Goal: Transaction & Acquisition: Purchase product/service

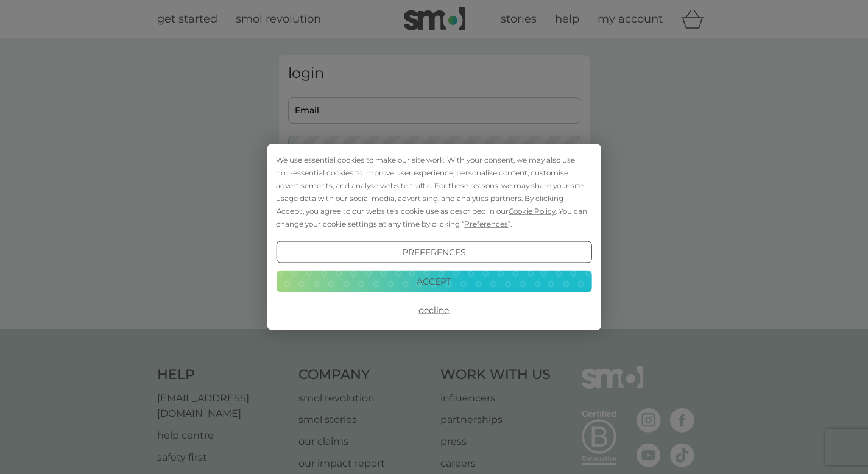
click at [469, 282] on button "Accept" at bounding box center [434, 281] width 316 height 22
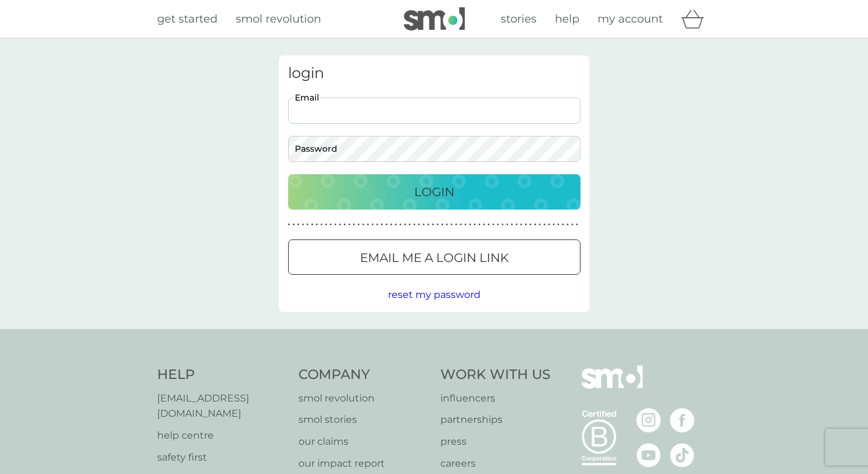
click at [414, 105] on input "Email" at bounding box center [434, 111] width 293 height 26
type input "amandacheung2021@gmail.com"
click at [410, 196] on div "Login" at bounding box center [434, 192] width 268 height 20
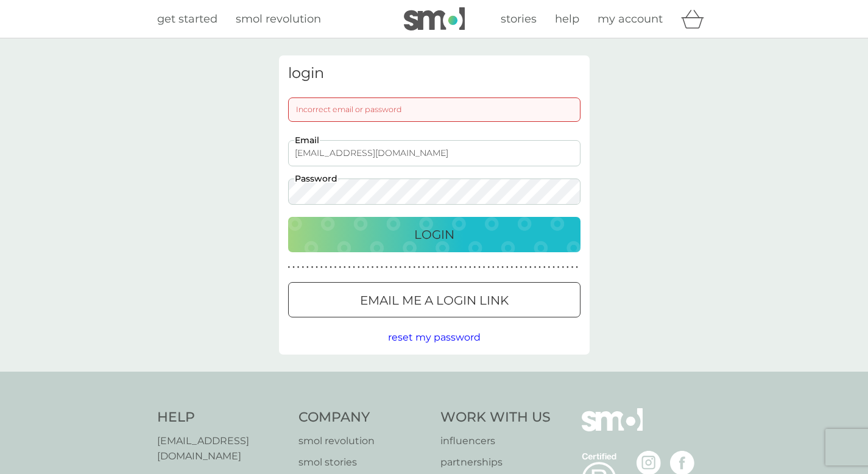
click at [430, 230] on p "Login" at bounding box center [434, 235] width 40 height 20
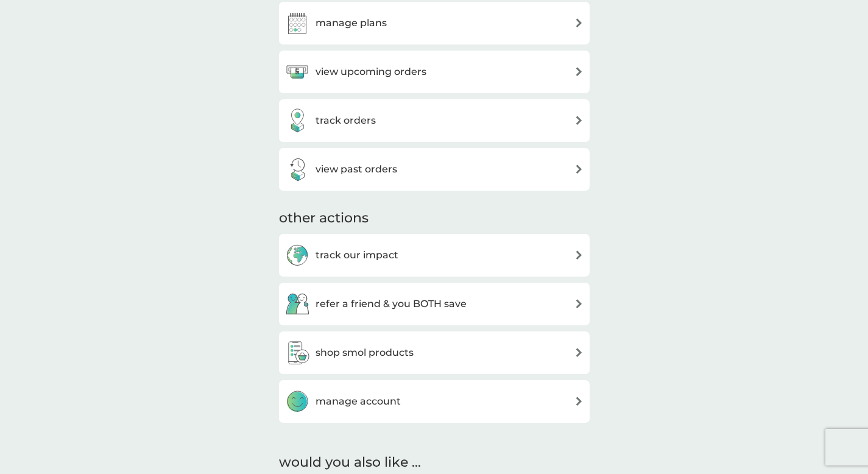
scroll to position [443, 0]
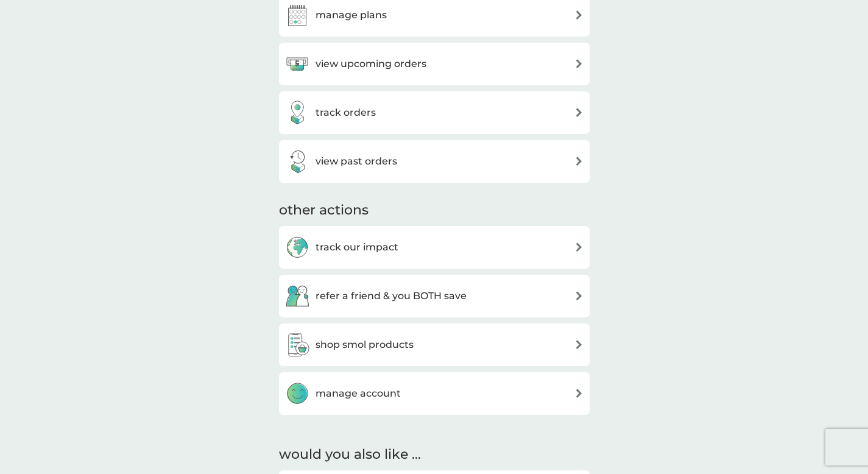
click at [422, 347] on div "shop smol products" at bounding box center [434, 345] width 299 height 24
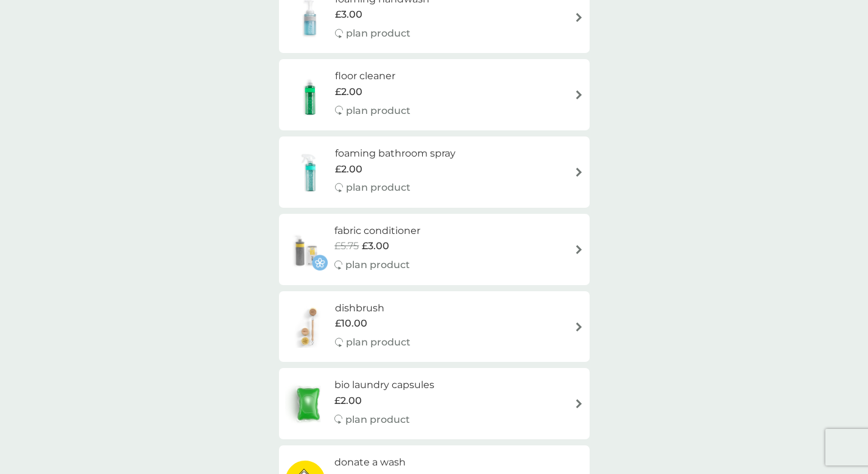
scroll to position [369, 0]
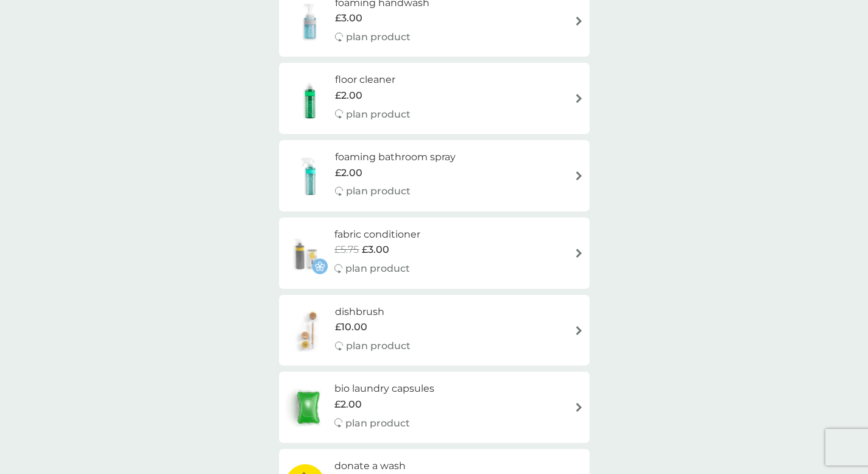
click at [547, 107] on div "floor cleaner £2.00 plan product" at bounding box center [434, 98] width 299 height 53
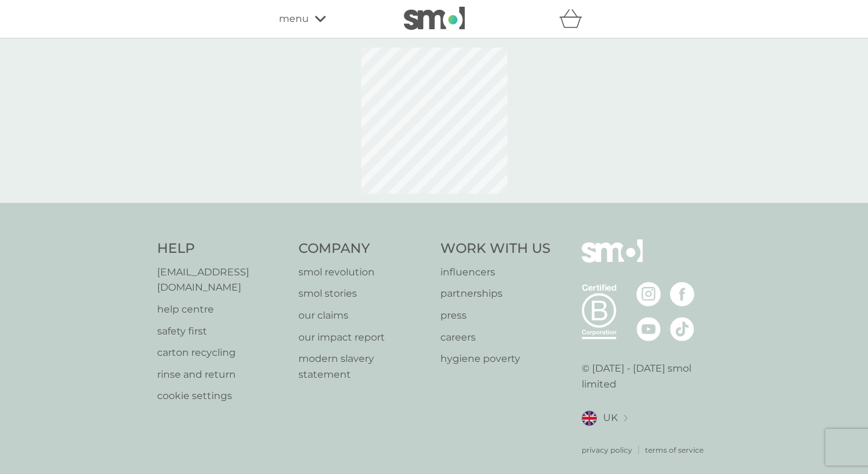
select select "84"
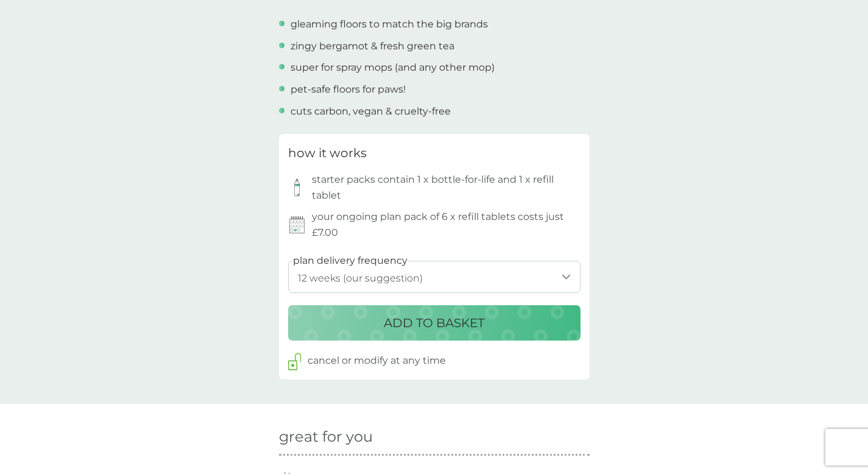
scroll to position [470, 0]
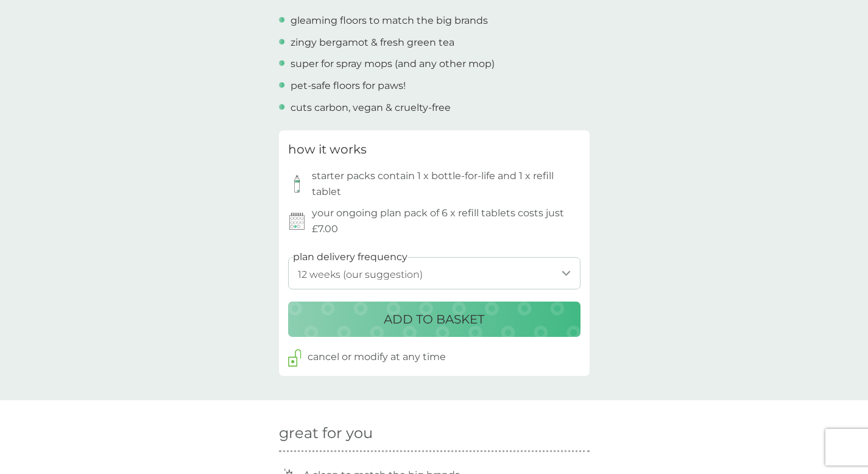
click at [478, 313] on p "ADD TO BASKET" at bounding box center [434, 320] width 101 height 20
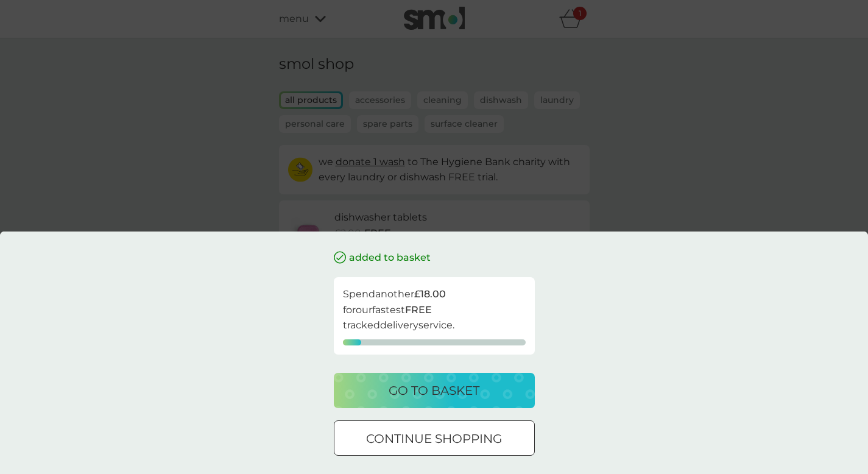
click at [465, 433] on p "continue shopping" at bounding box center [434, 439] width 136 height 20
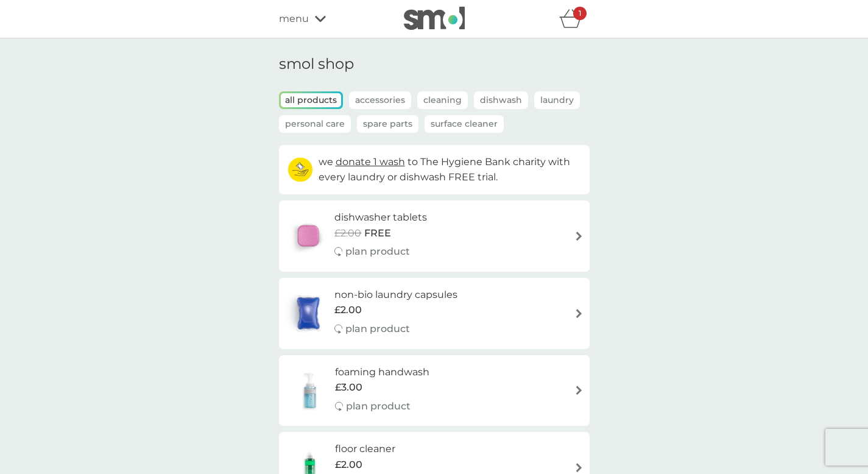
click at [313, 25] on div "menu" at bounding box center [331, 19] width 104 height 16
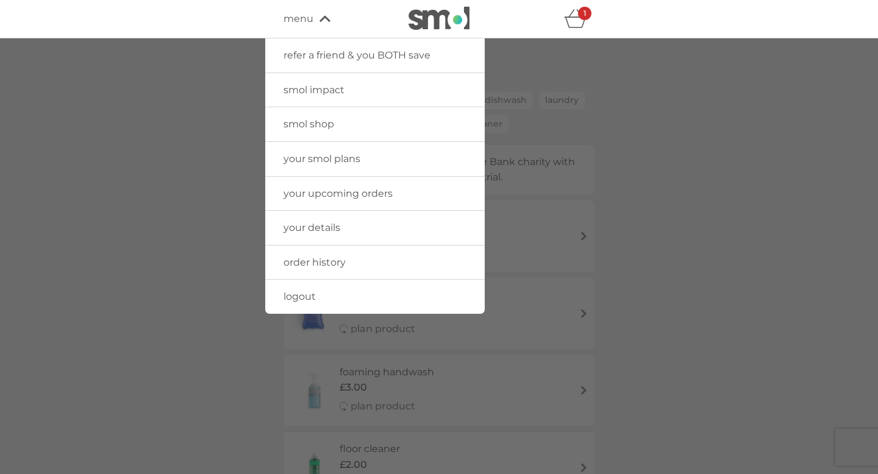
click at [329, 146] on link "your smol plans" at bounding box center [374, 159] width 219 height 34
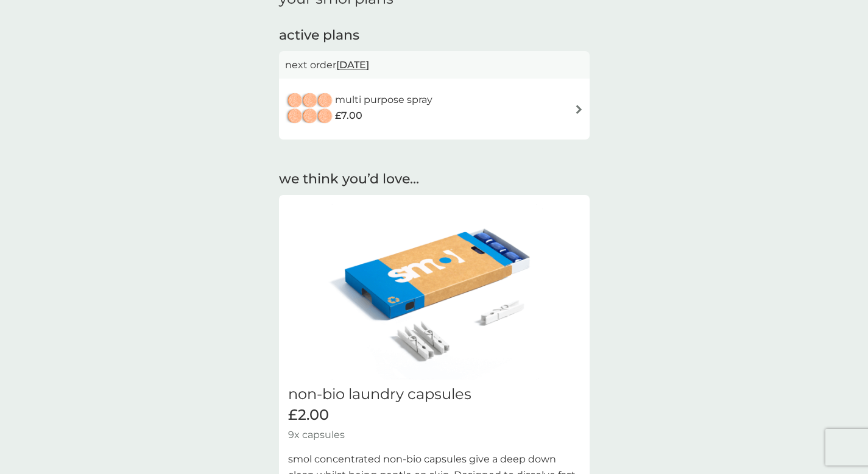
scroll to position [67, 0]
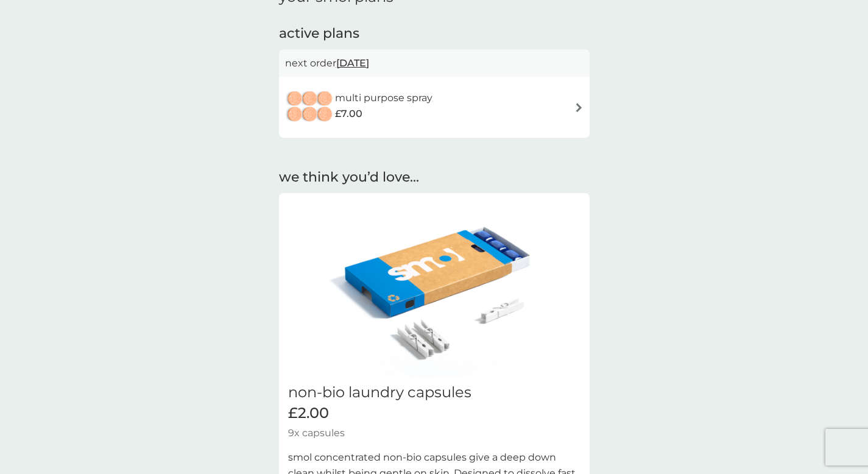
click at [369, 60] on span "20 Oct 2025" at bounding box center [352, 63] width 33 height 24
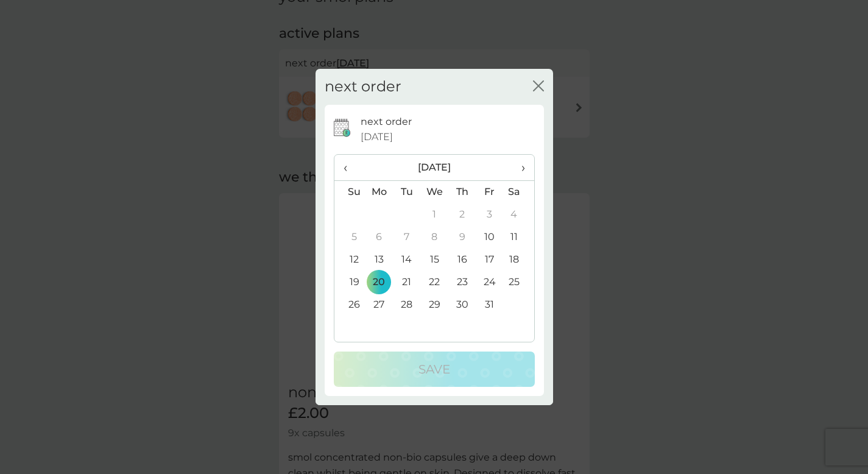
click at [482, 43] on div "next order close next order 20 Oct 2025 ‹ October 2025 › Su Mo Tu We Th Fr Sa 2…" at bounding box center [434, 237] width 868 height 474
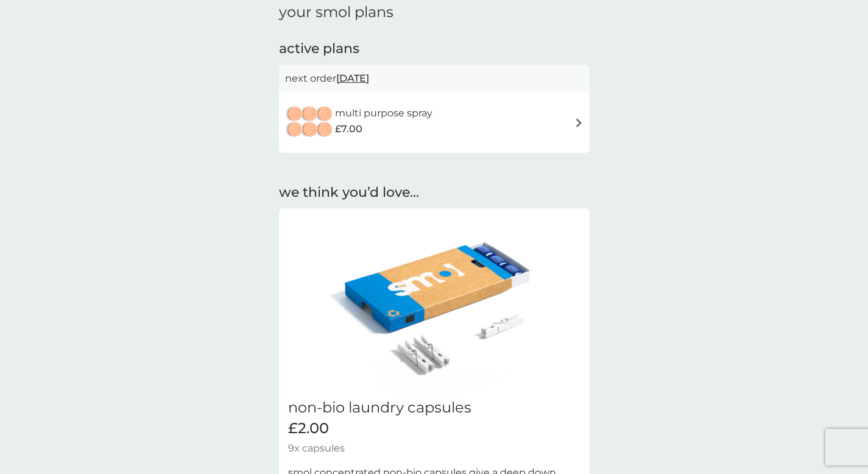
scroll to position [51, 0]
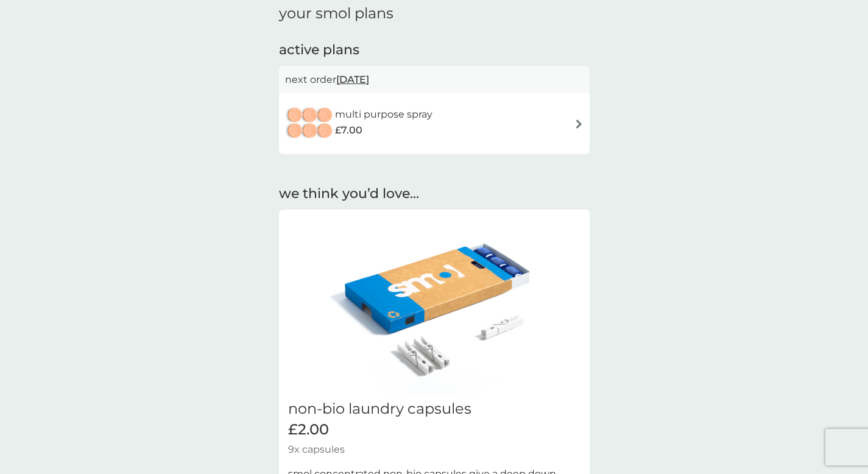
click at [566, 122] on div "multi purpose spray £7.00" at bounding box center [434, 123] width 299 height 43
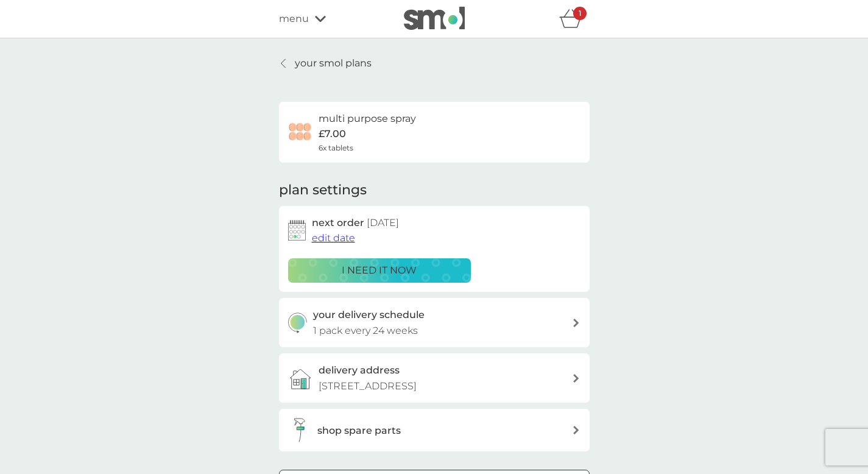
click at [428, 266] on div "i need it now" at bounding box center [379, 271] width 167 height 16
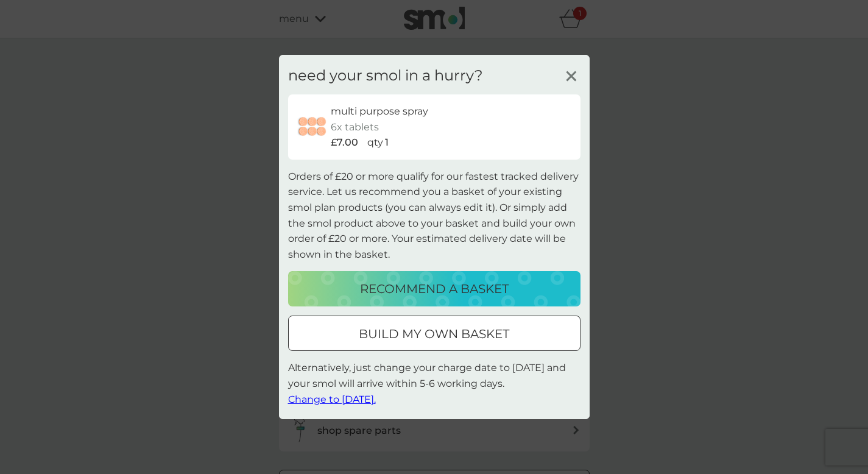
click at [488, 287] on p "recommend a basket" at bounding box center [434, 289] width 149 height 20
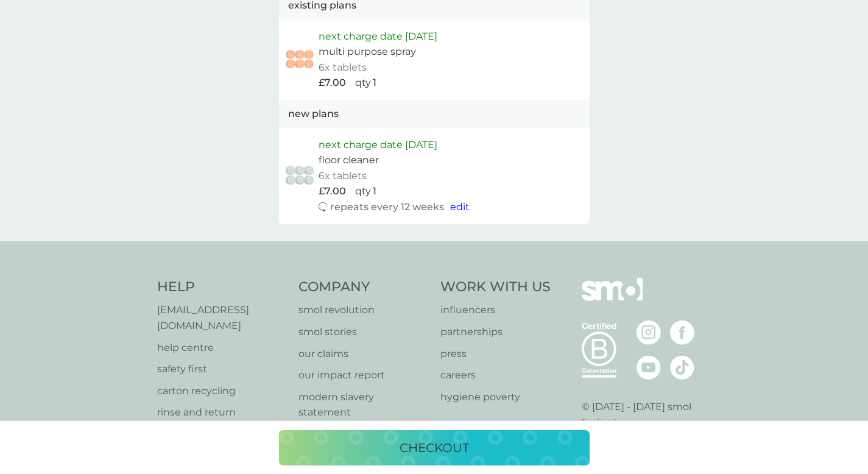
scroll to position [692, 0]
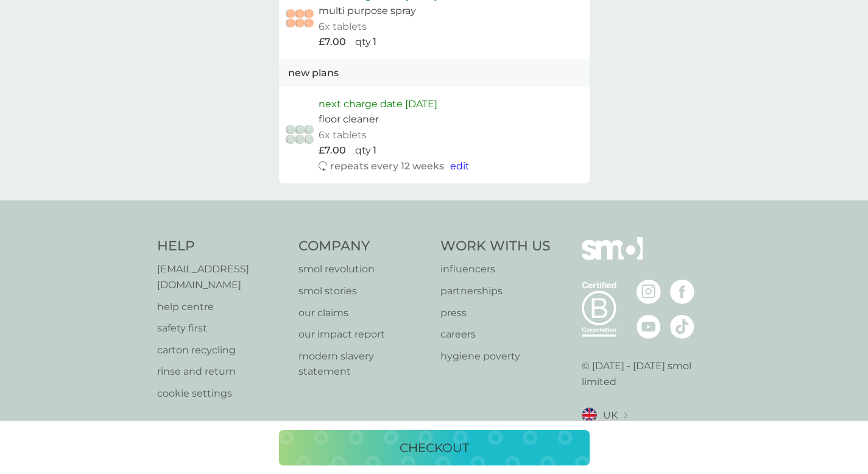
click at [465, 168] on span "edit" at bounding box center [460, 166] width 20 height 12
select select "84"
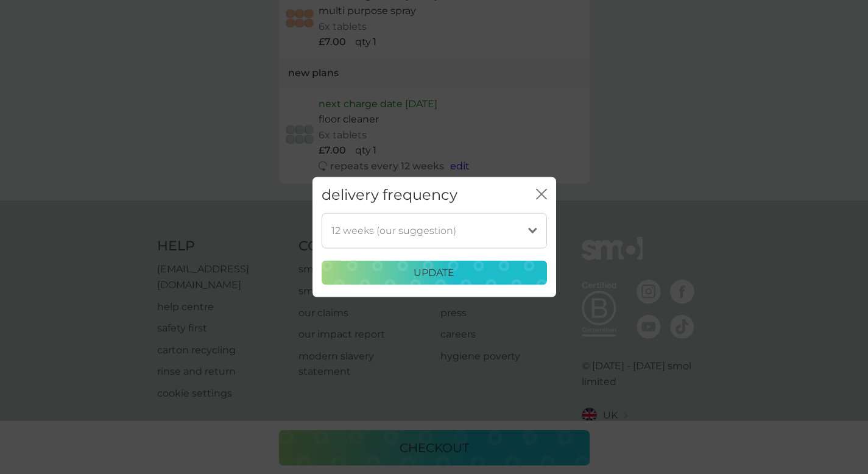
click at [531, 237] on select "1 week 2 weeks 3 weeks 4 weeks 5 weeks 6 weeks 7 weeks 8 weeks 9 weeks 10 weeks…" at bounding box center [434, 230] width 225 height 35
click at [542, 192] on icon "close" at bounding box center [541, 194] width 11 height 11
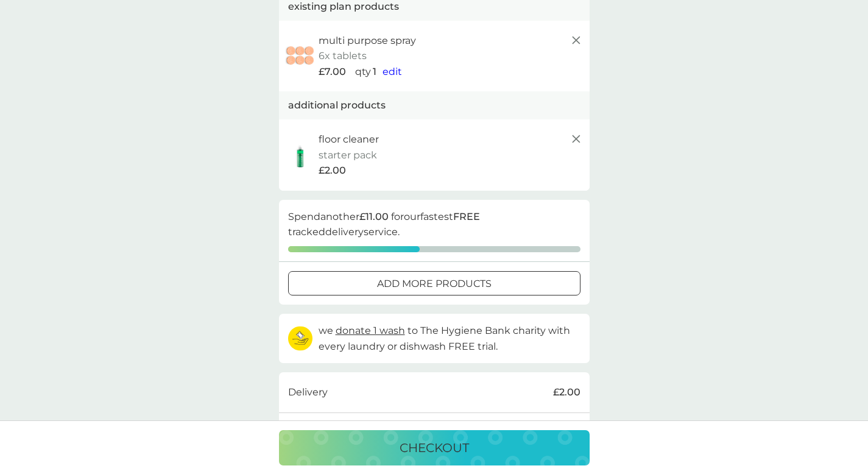
scroll to position [152, 0]
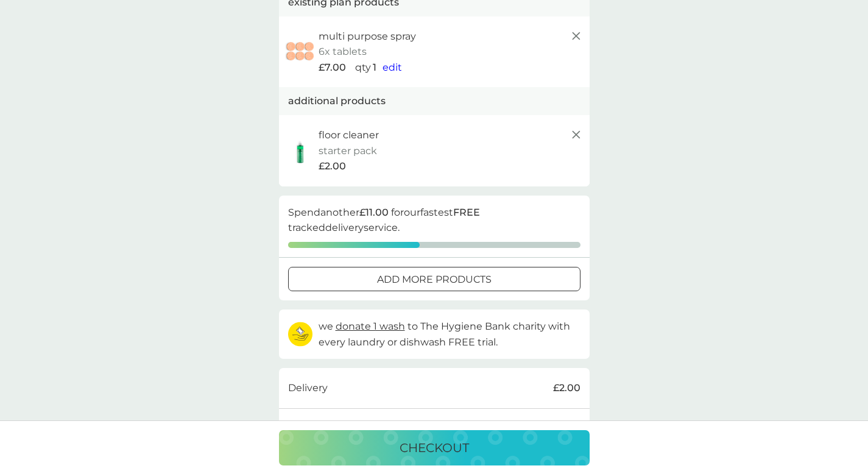
click at [333, 147] on p "starter pack" at bounding box center [348, 151] width 59 height 16
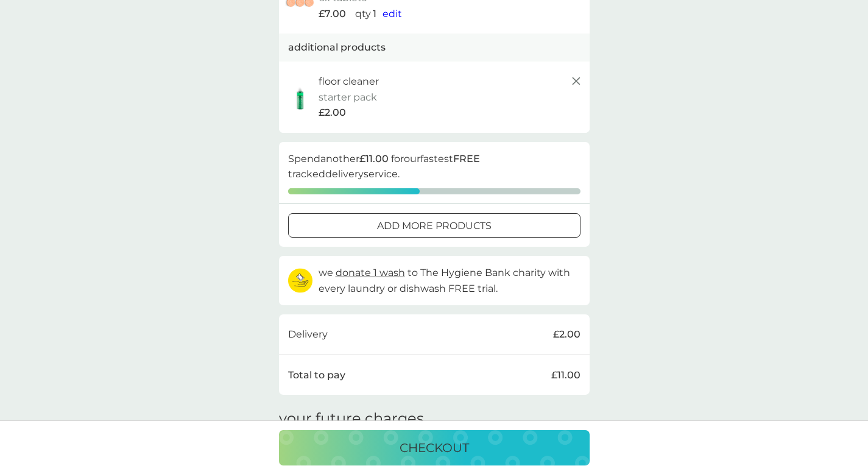
scroll to position [207, 0]
click at [611, 152] on div "your basket Your recommended basket is below the total needed for our fastest F…" at bounding box center [434, 258] width 868 height 854
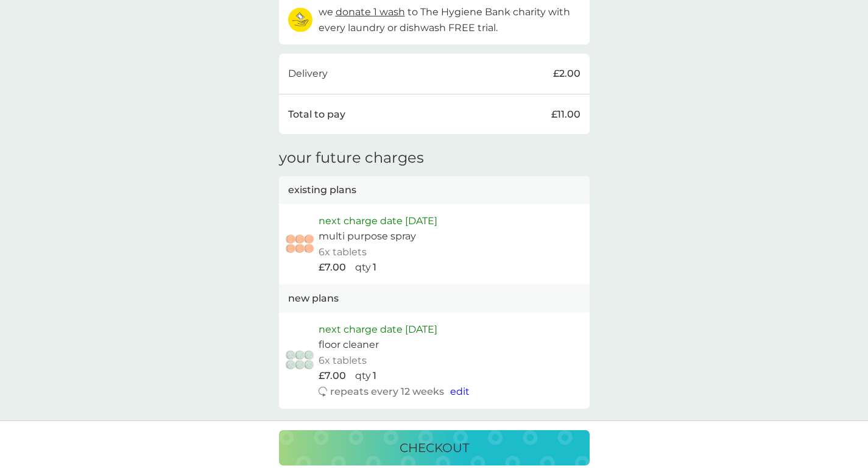
scroll to position [469, 0]
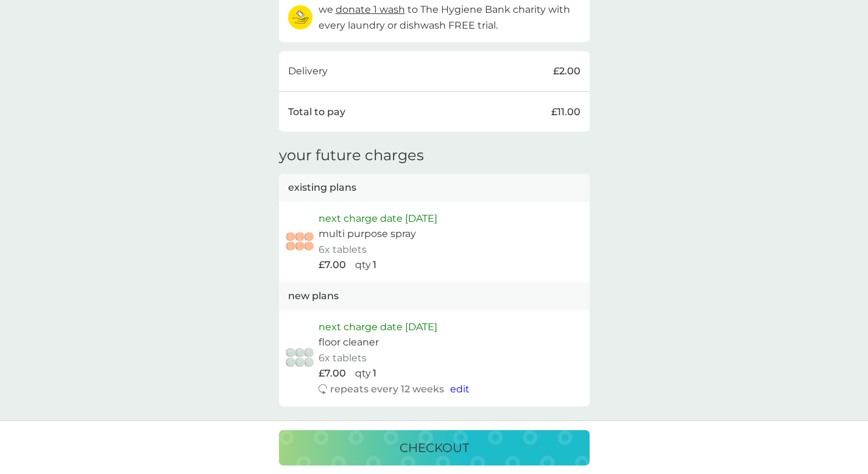
click at [456, 385] on span "edit" at bounding box center [460, 389] width 20 height 12
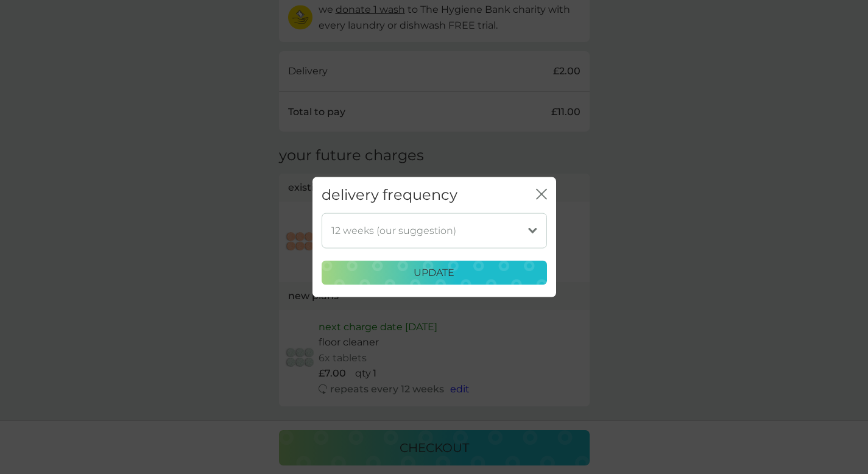
click at [484, 230] on select "1 week 2 weeks 3 weeks 4 weeks 5 weeks 6 weeks 7 weeks 8 weeks 9 weeks 10 weeks…" at bounding box center [434, 230] width 225 height 35
select select "182"
click at [322, 213] on select "1 week 2 weeks 3 weeks 4 weeks 5 weeks 6 weeks 7 weeks 8 weeks 9 weeks 10 weeks…" at bounding box center [434, 230] width 225 height 35
click at [469, 279] on div "update" at bounding box center [435, 273] width 210 height 16
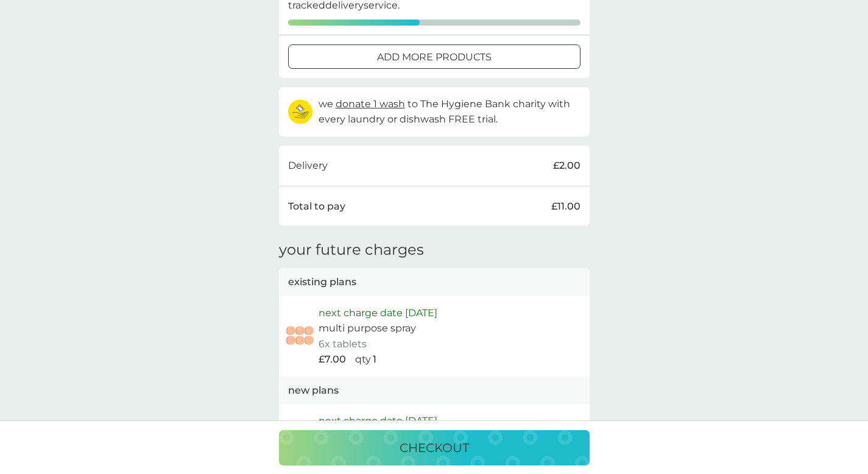
scroll to position [288, 0]
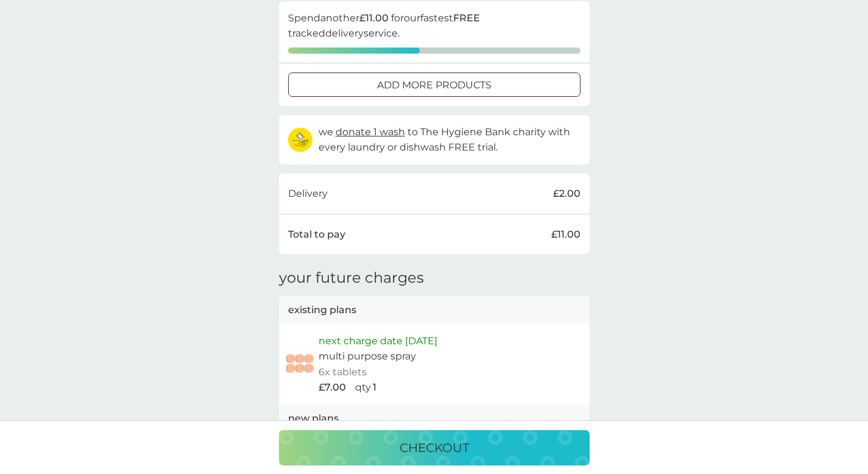
click at [466, 450] on p "checkout" at bounding box center [434, 448] width 69 height 20
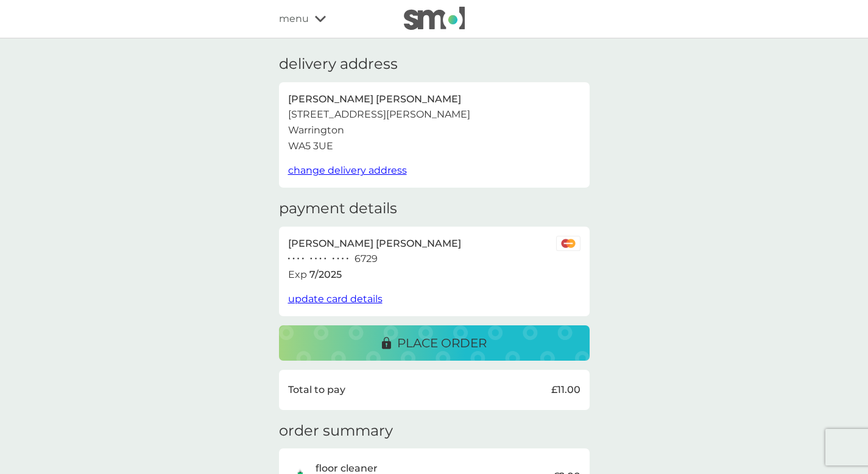
click at [469, 344] on p "place order" at bounding box center [442, 343] width 90 height 20
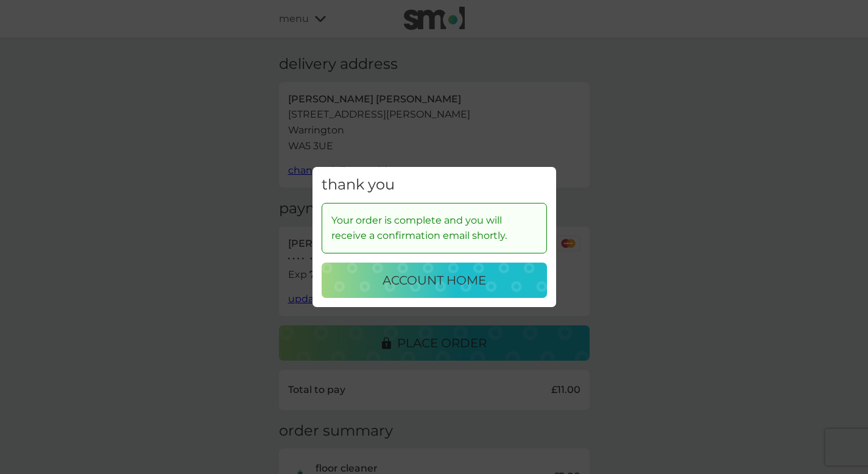
click at [440, 282] on p "account home" at bounding box center [435, 281] width 104 height 20
